Goal: Go to known website: Access a specific website the user already knows

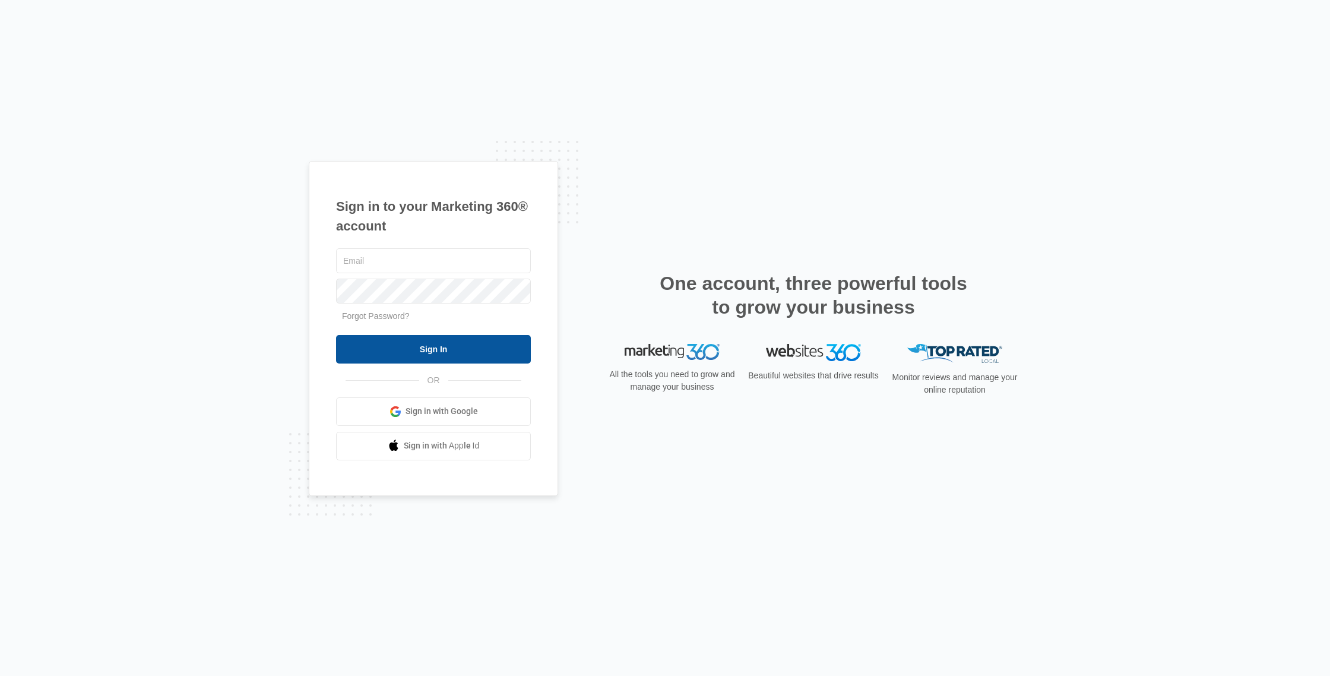
type input "[PERSON_NAME][EMAIL_ADDRESS][DOMAIN_NAME]"
click at [431, 351] on input "Sign In" at bounding box center [433, 349] width 195 height 28
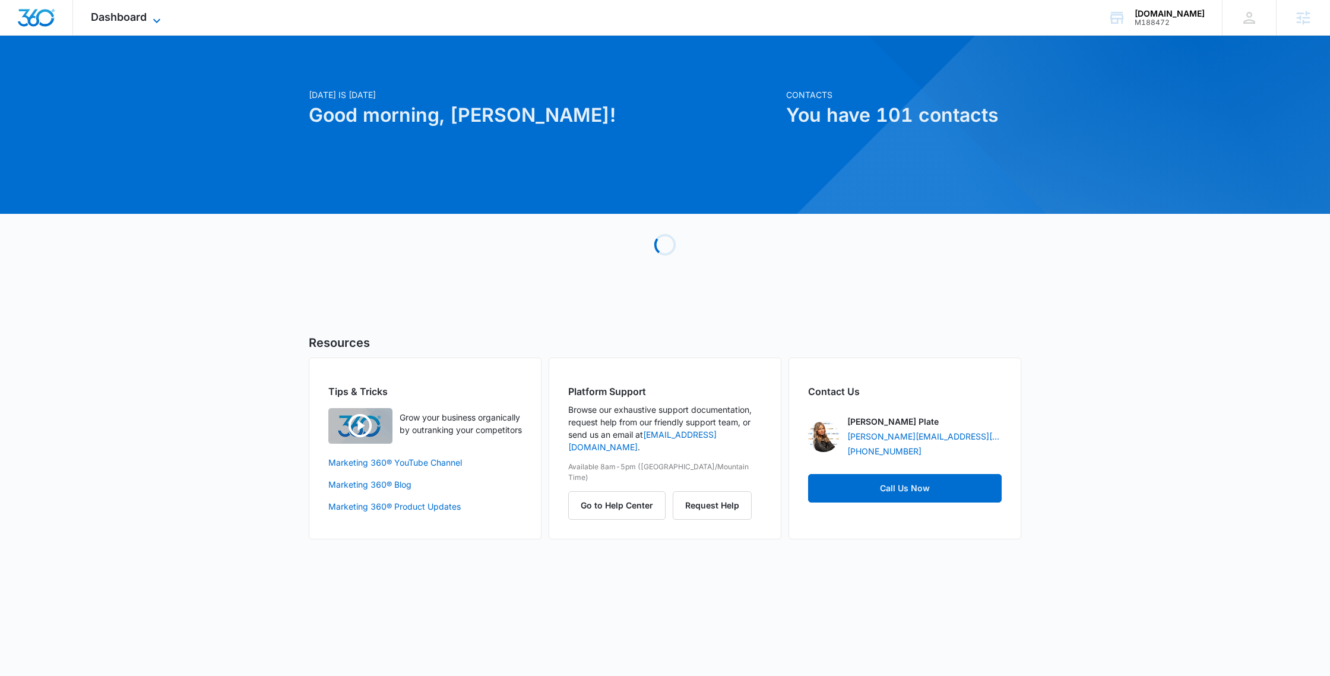
click at [151, 18] on icon at bounding box center [157, 21] width 14 height 14
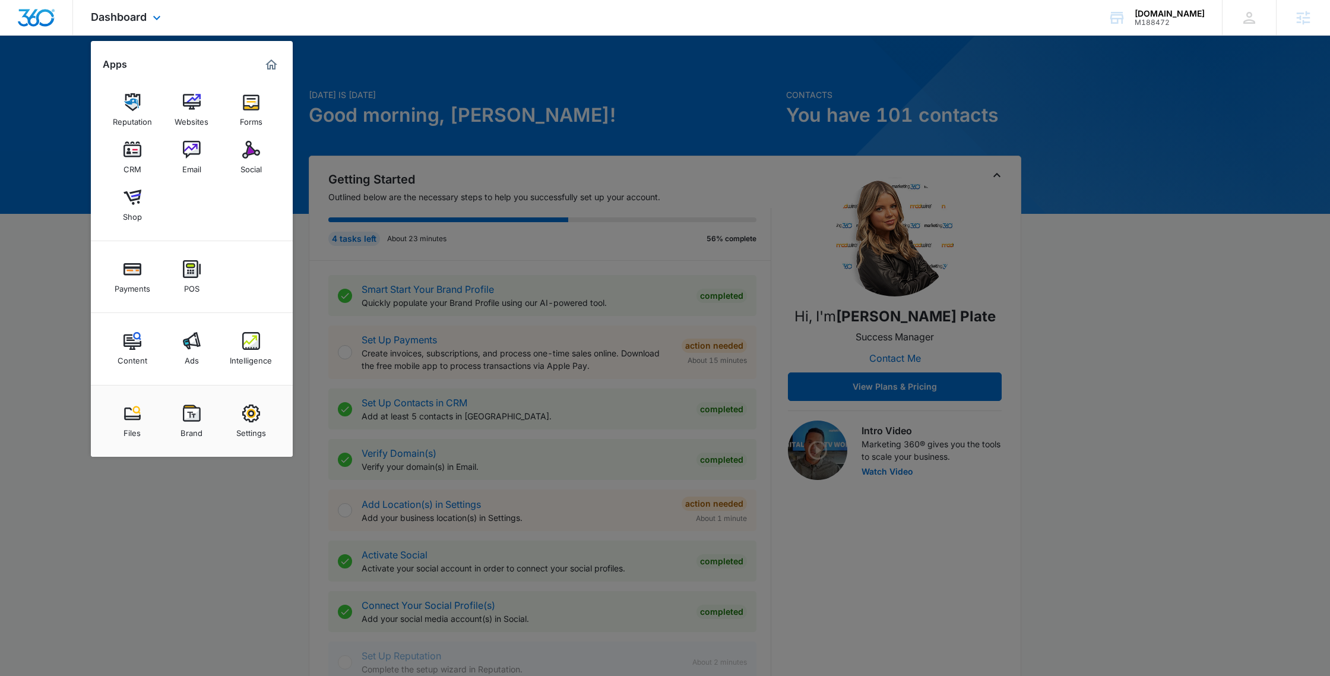
click at [196, 81] on div "Reputation Websites Forms CRM Email Social Shop" at bounding box center [192, 157] width 202 height 167
click at [202, 103] on link "Websites" at bounding box center [191, 109] width 45 height 45
